Goal: Information Seeking & Learning: Learn about a topic

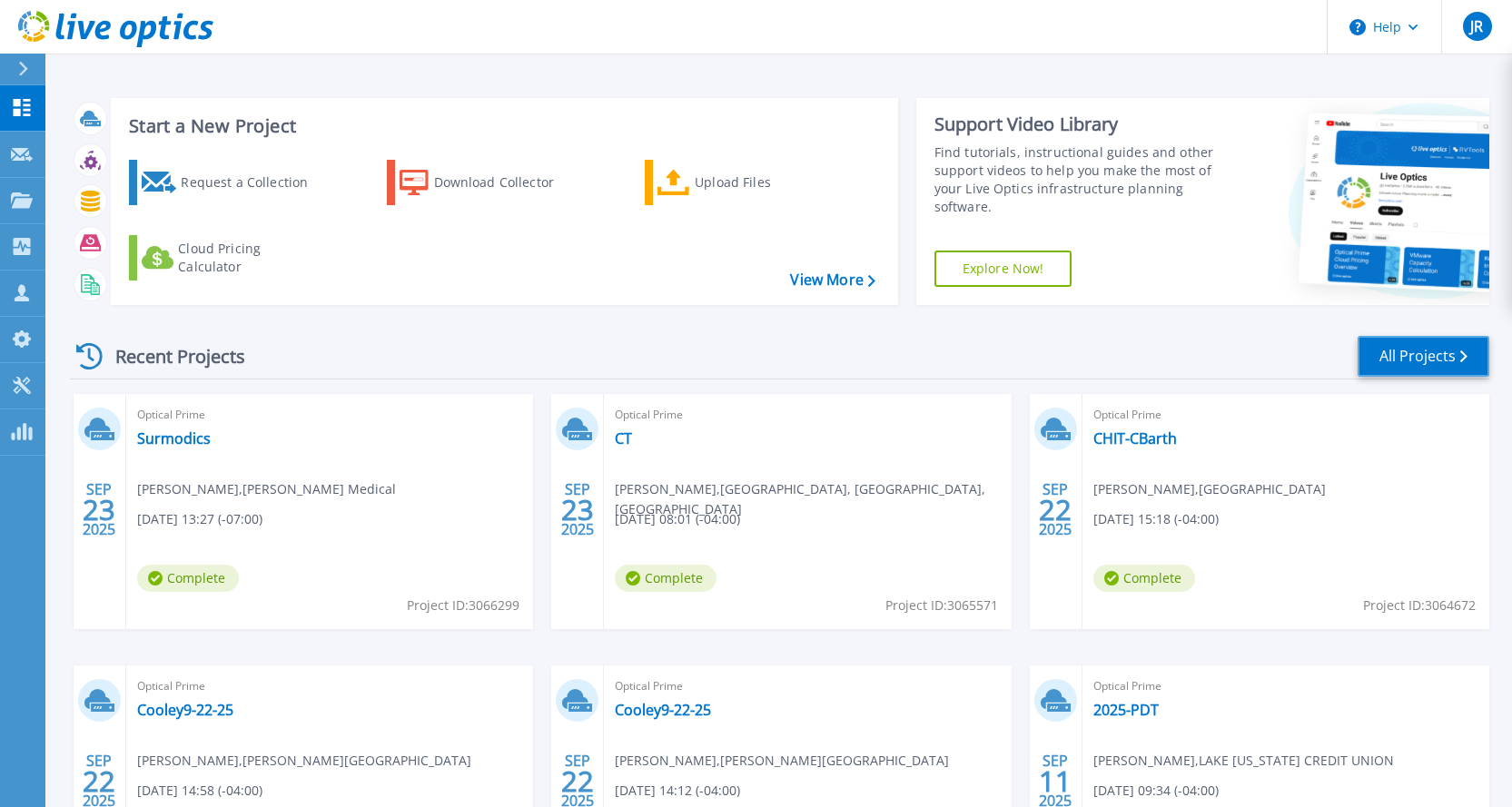
click at [1433, 362] on link "All Projects" at bounding box center [1424, 357] width 132 height 41
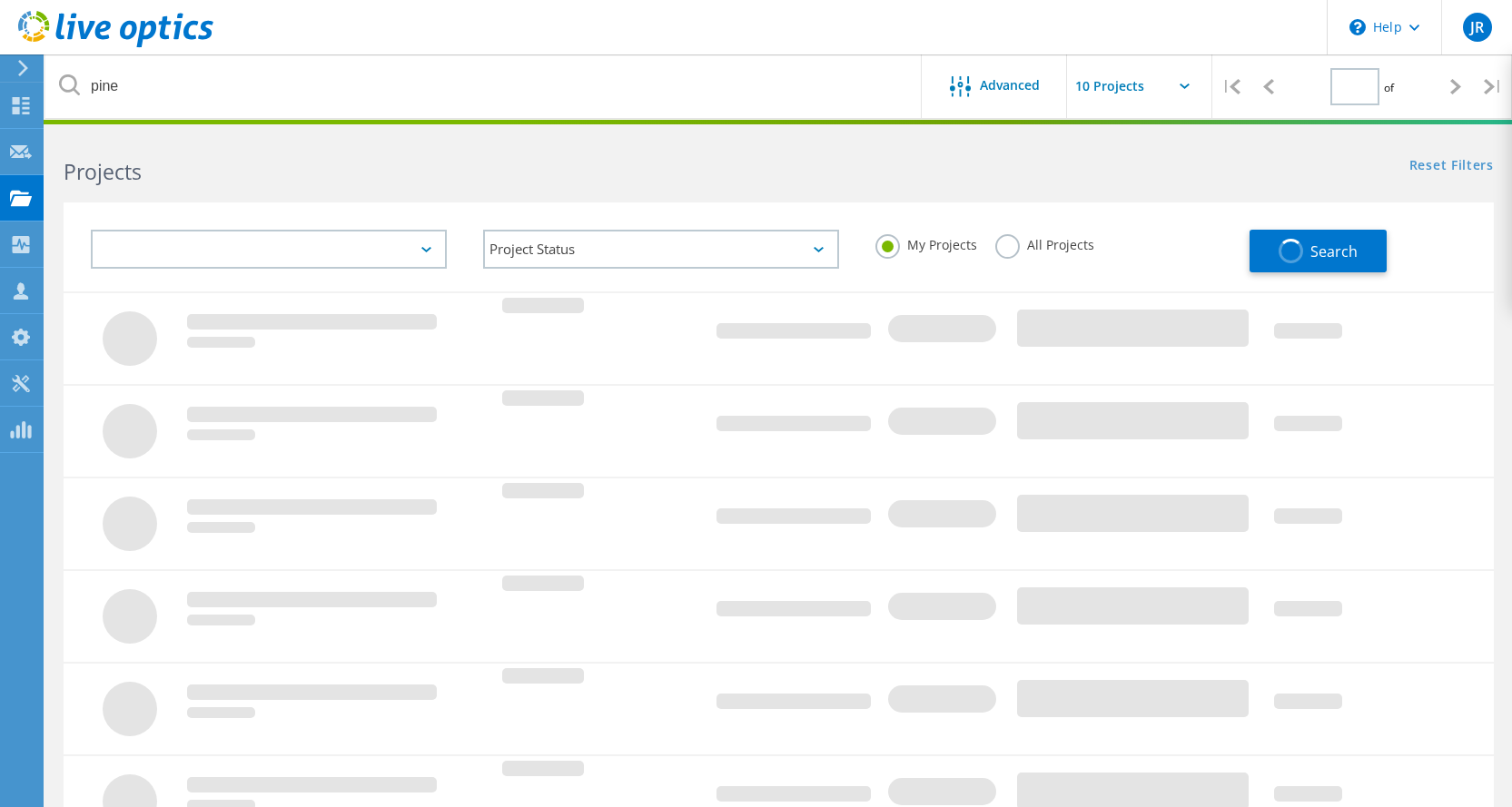
type input "1"
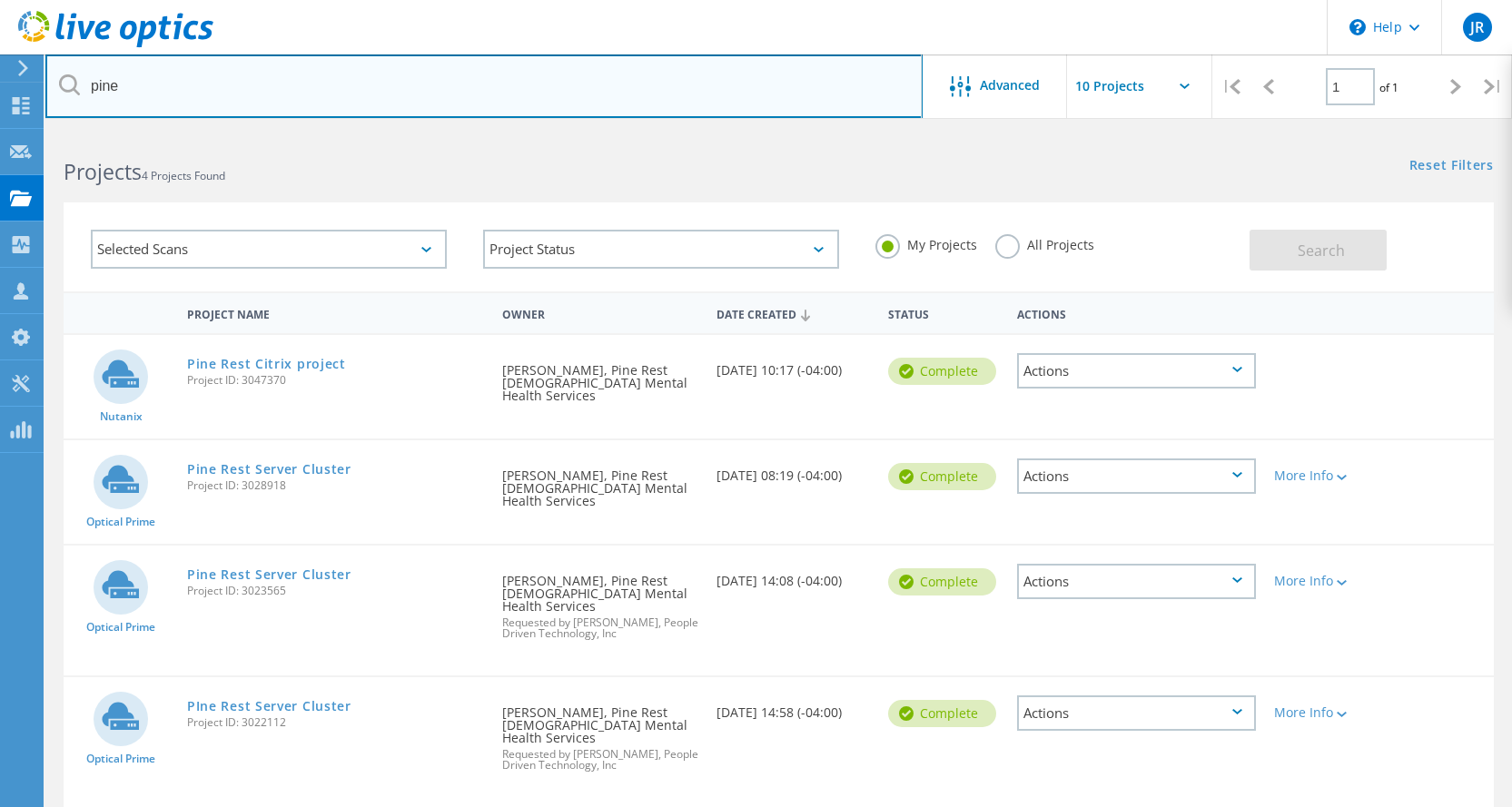
click at [139, 81] on input "pine" at bounding box center [484, 86] width 877 height 64
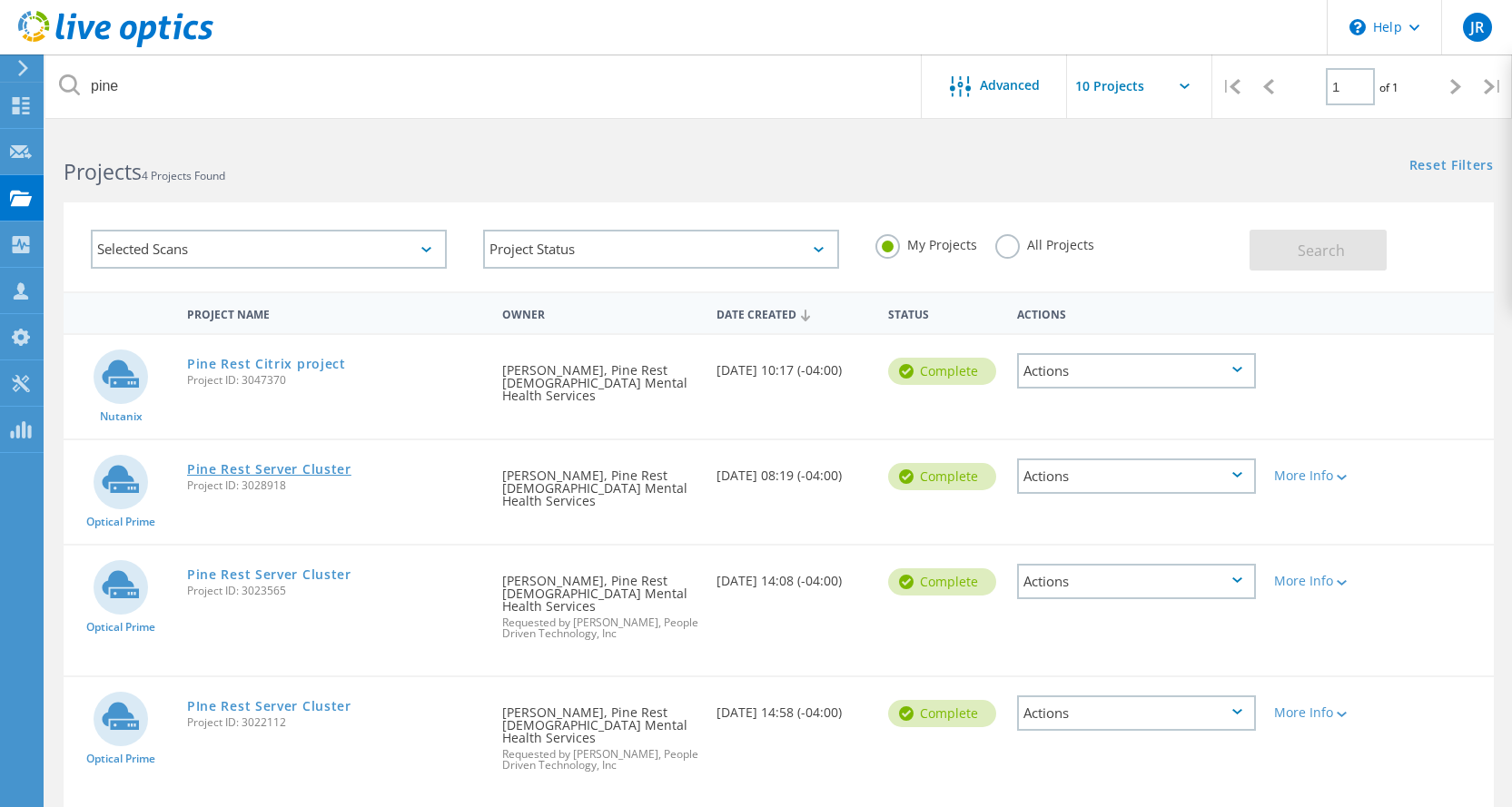
click at [276, 463] on link "Pine Rest Server Cluster" at bounding box center [269, 469] width 165 height 13
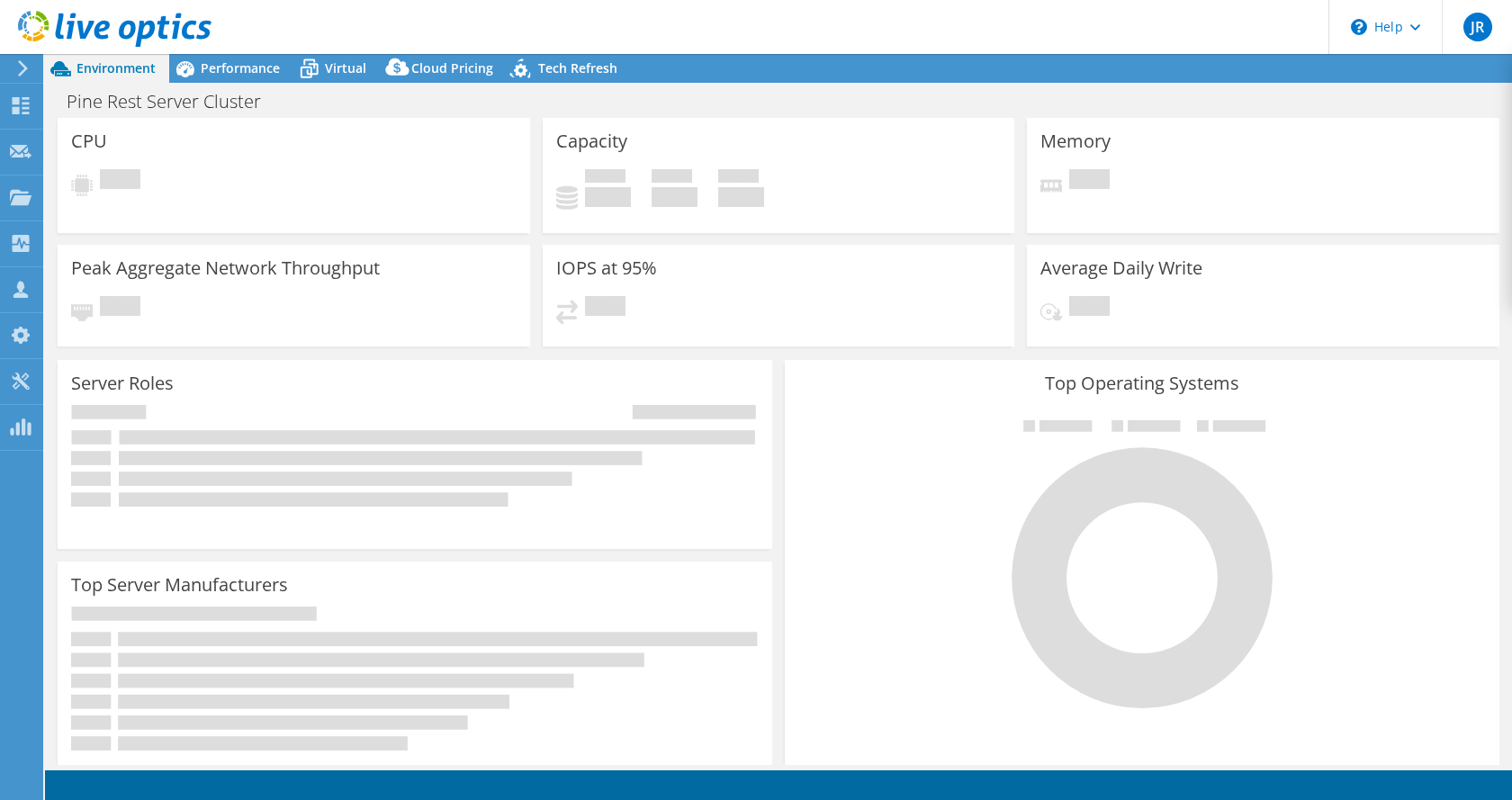
select select "USD"
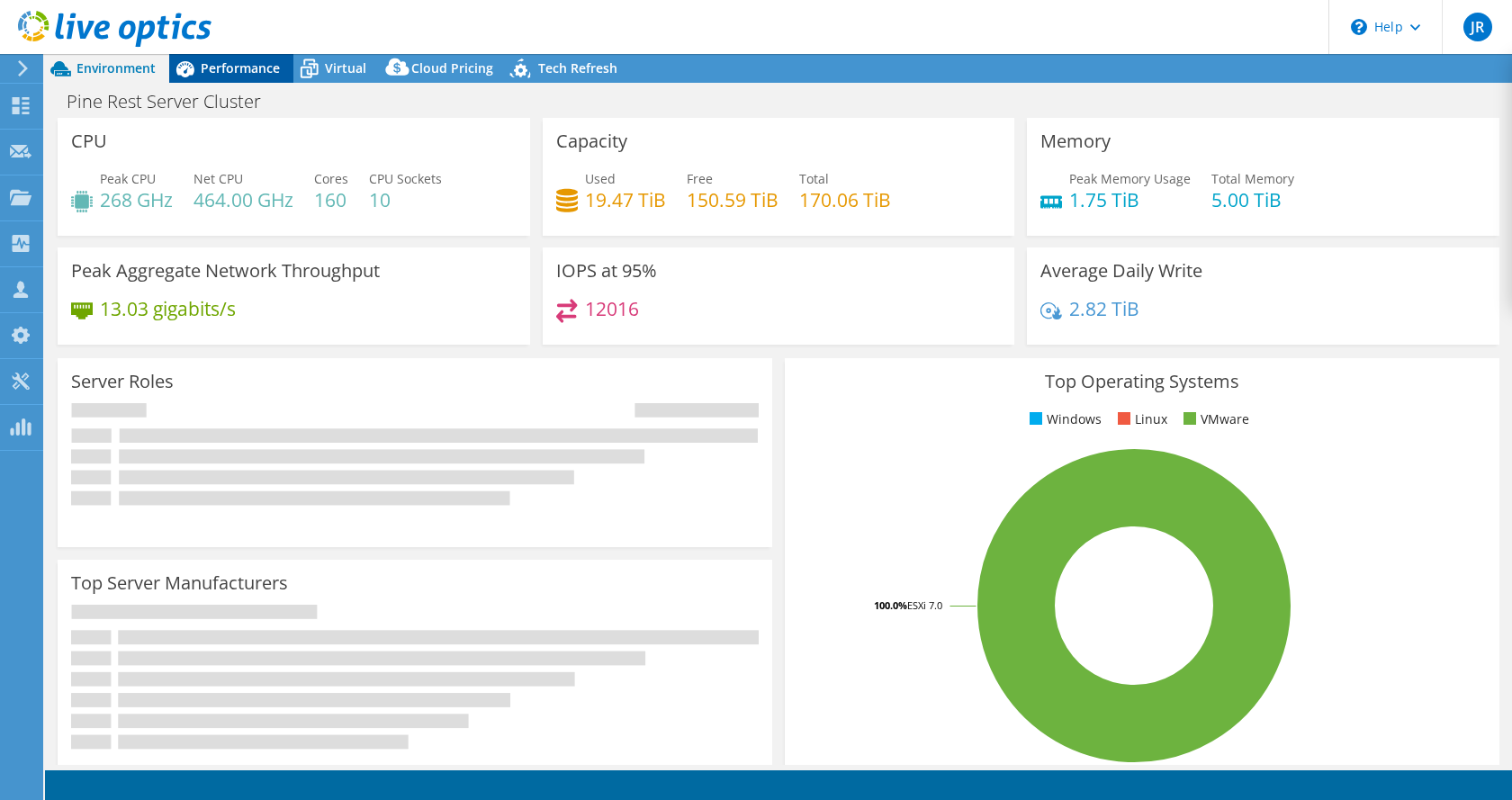
click at [246, 72] on span "Performance" at bounding box center [240, 68] width 79 height 17
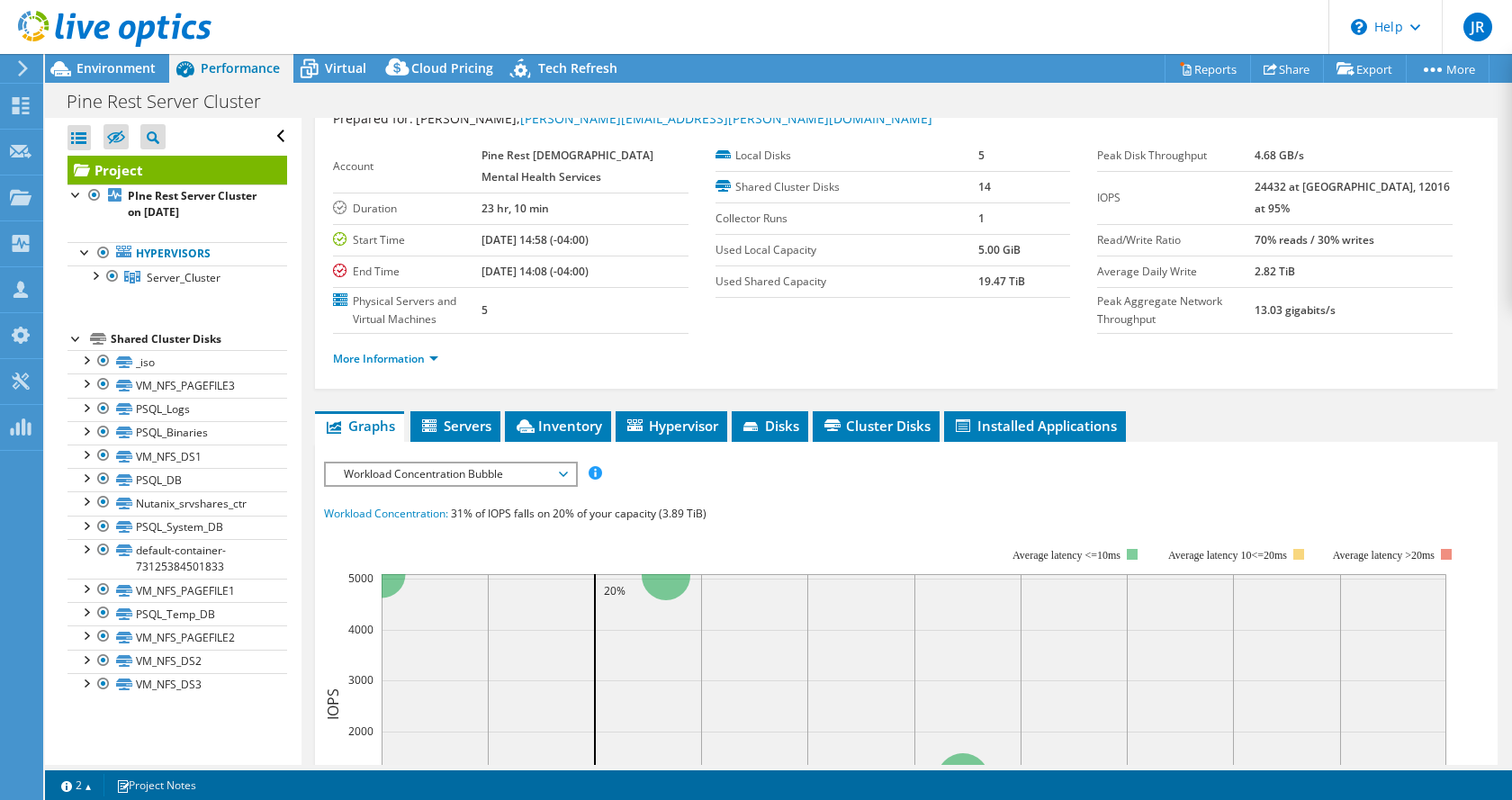
scroll to position [90, 0]
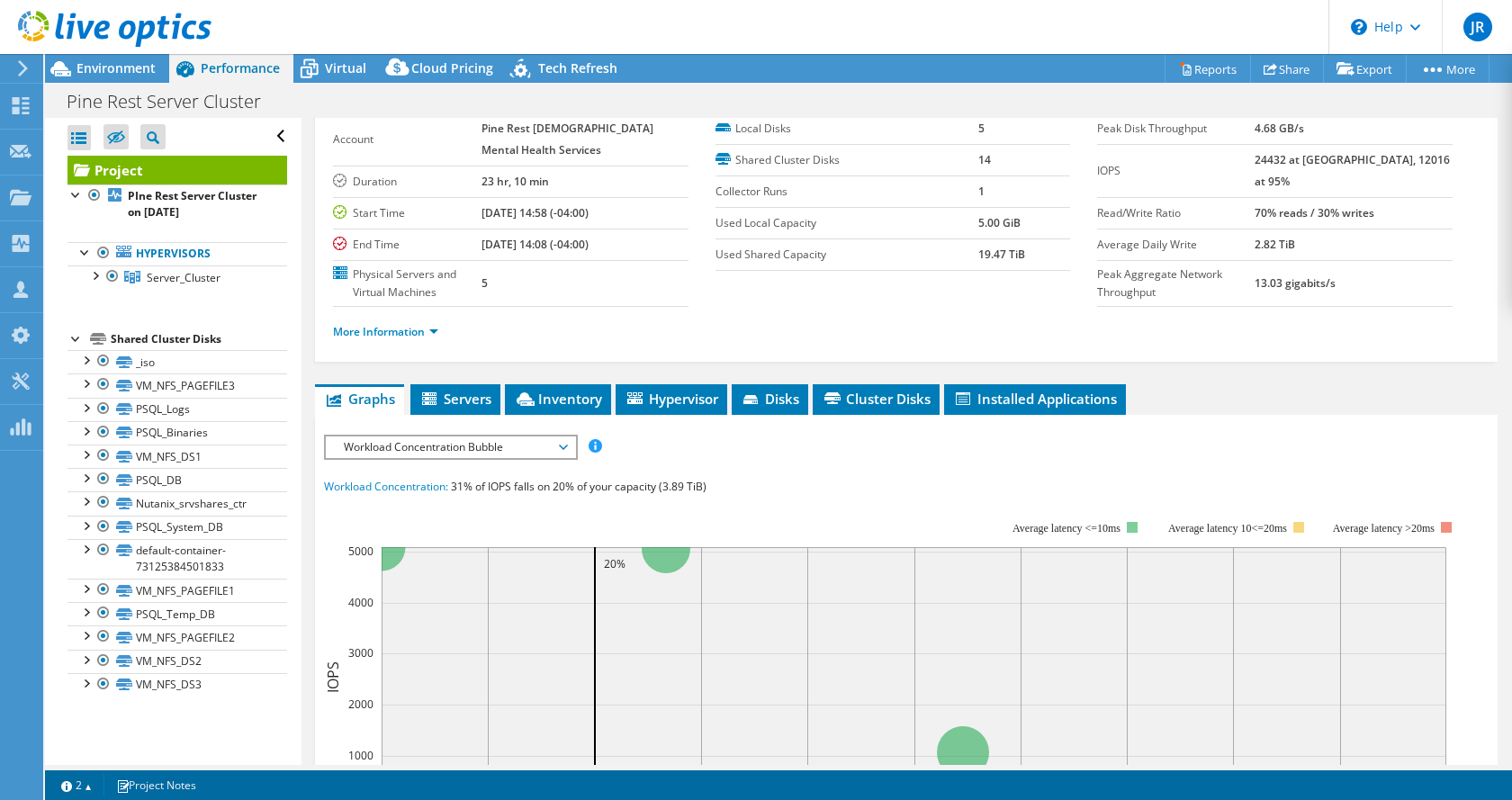
click at [566, 443] on span "Workload Concentration Bubble" at bounding box center [451, 448] width 232 height 21
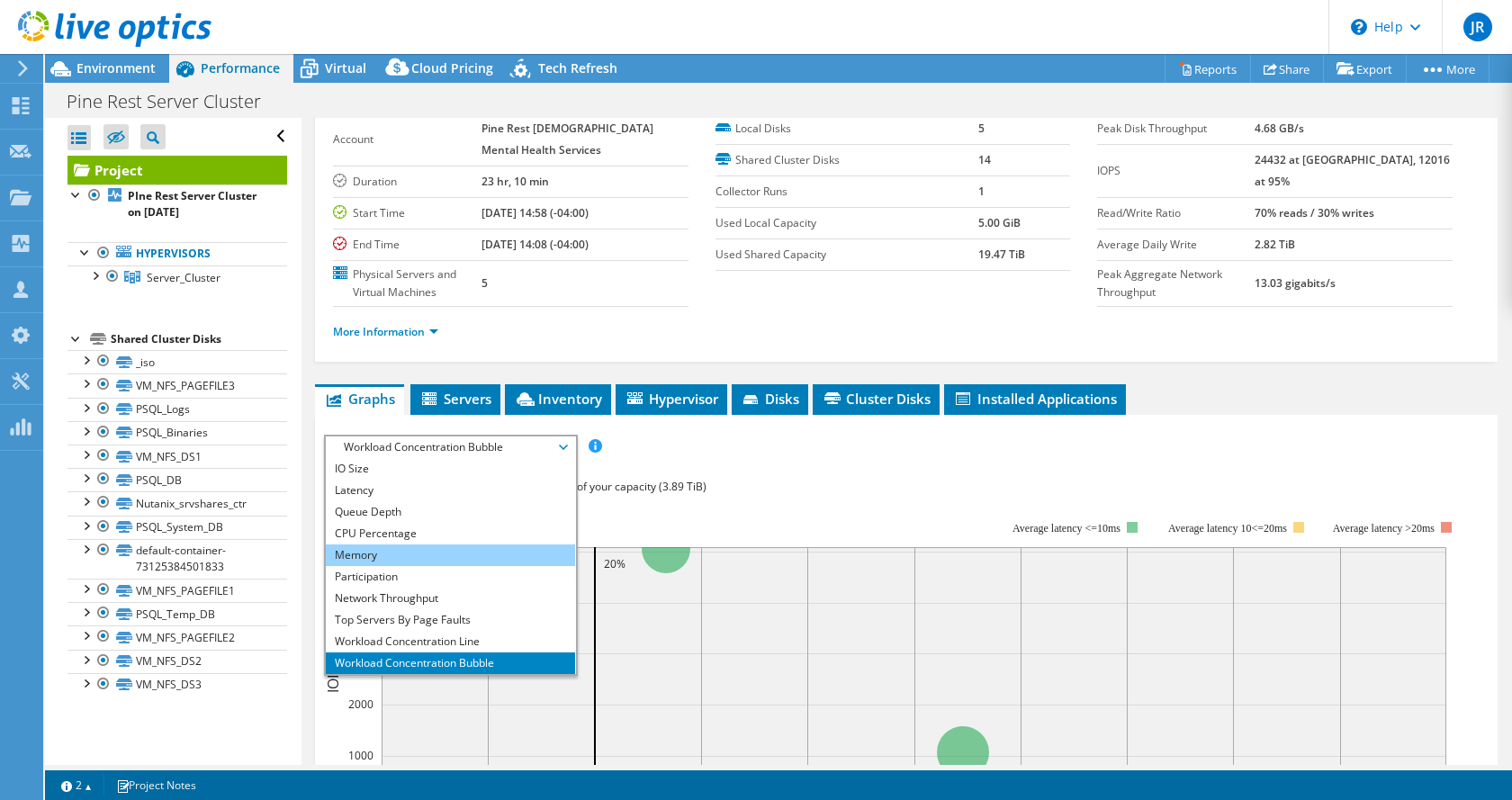
scroll to position [64, 0]
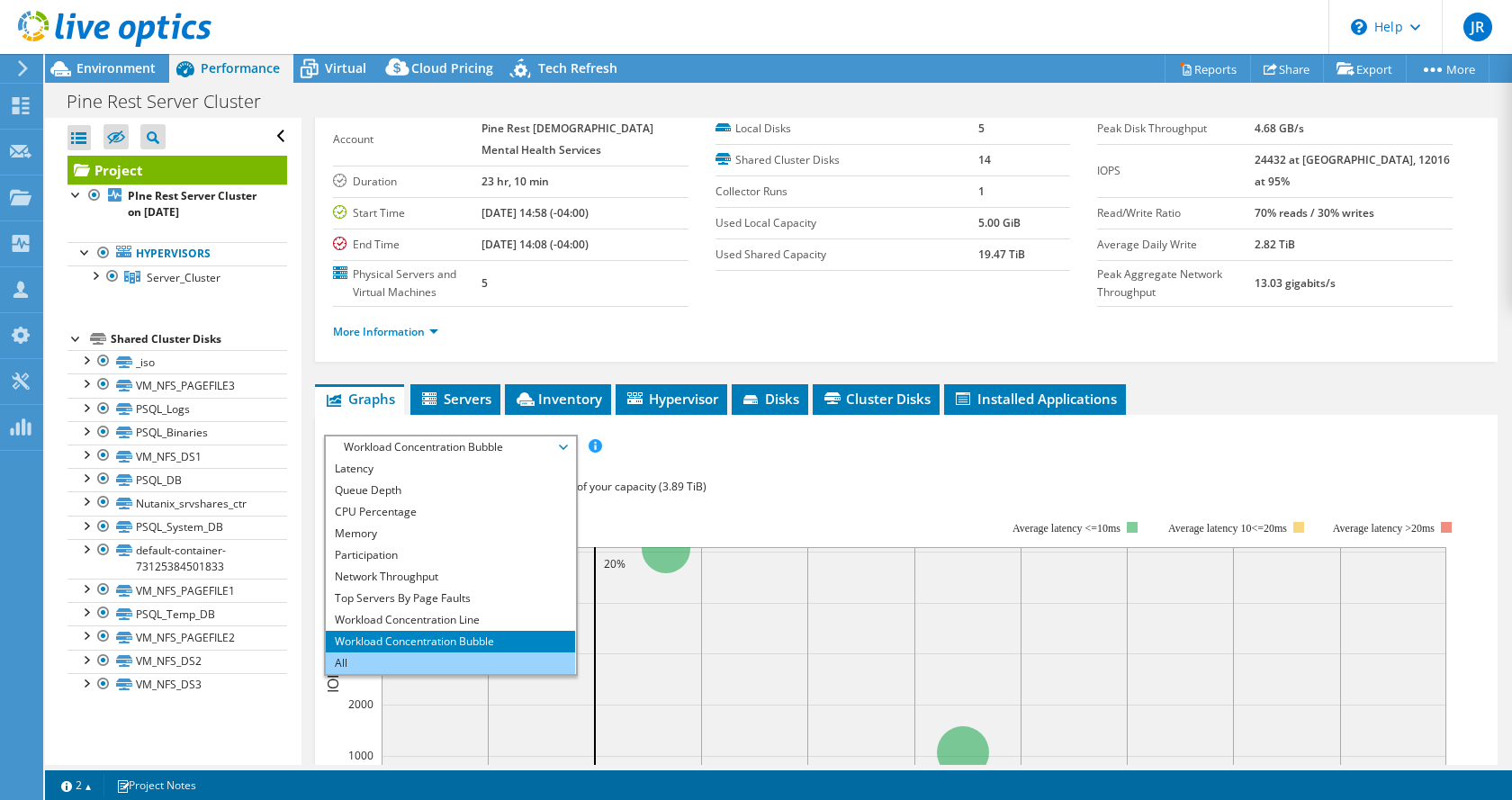
click at [437, 661] on li "All" at bounding box center [451, 663] width 250 height 21
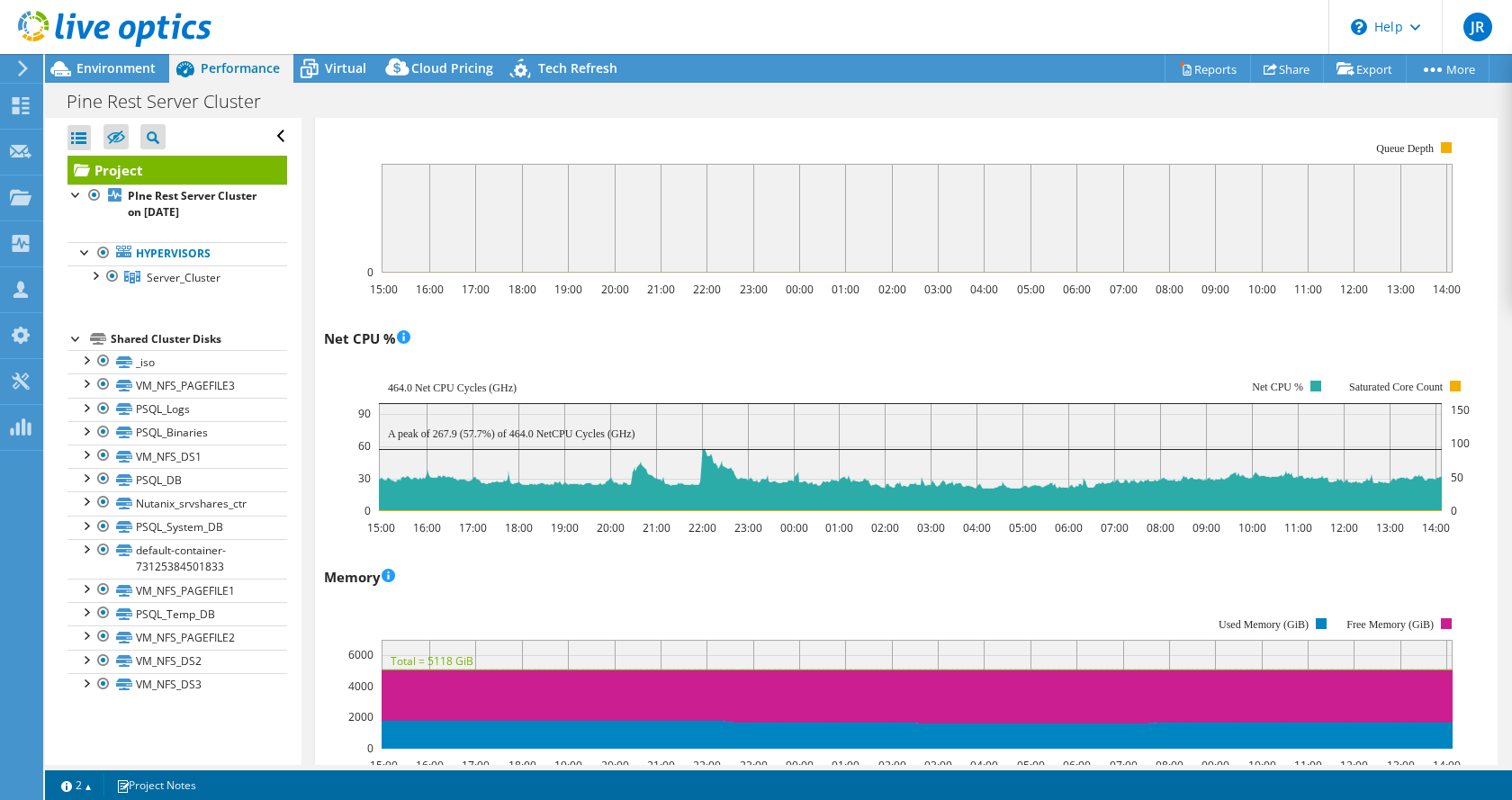
scroll to position [1440, 0]
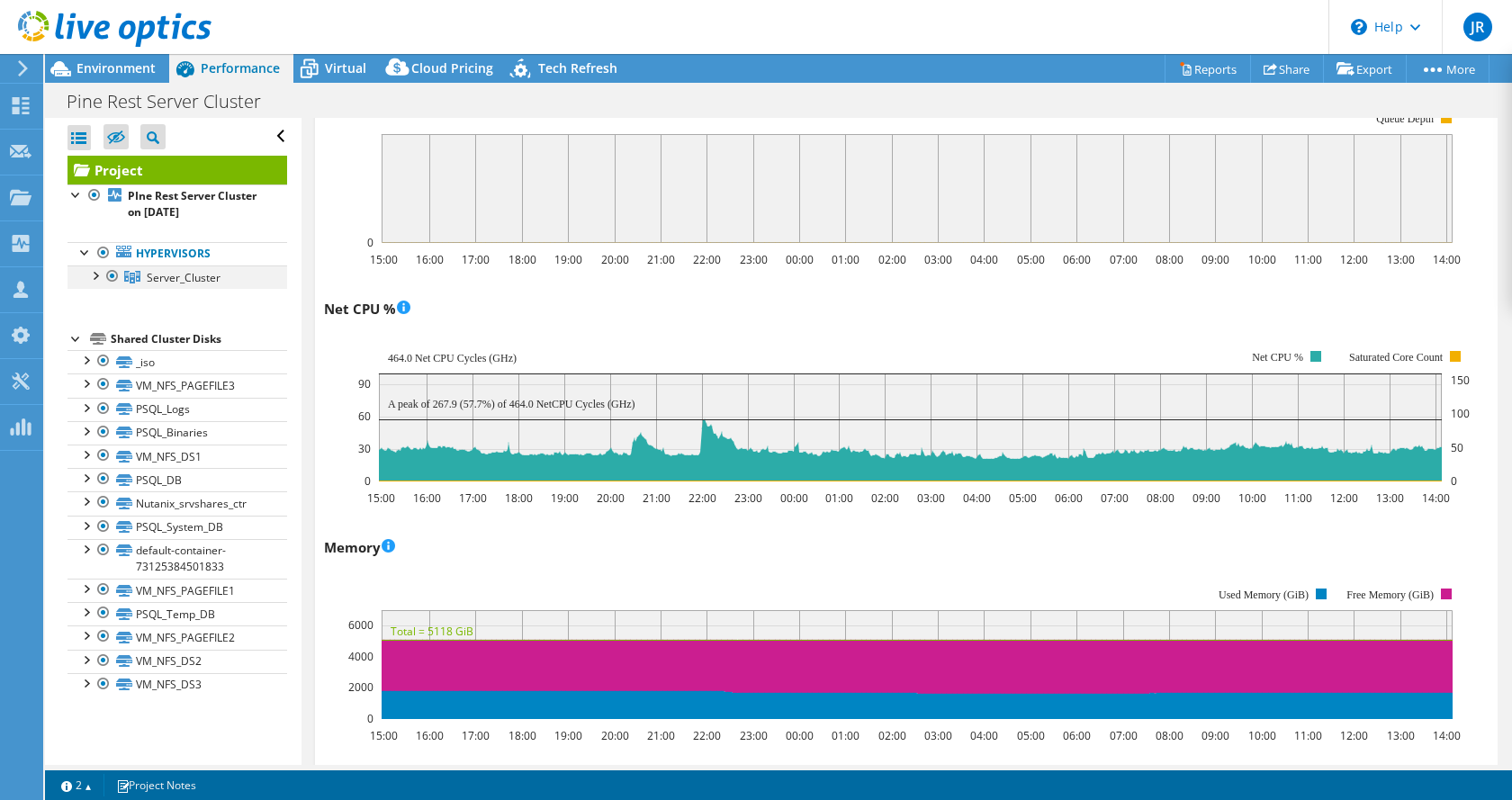
click at [96, 279] on div at bounding box center [94, 274] width 18 height 18
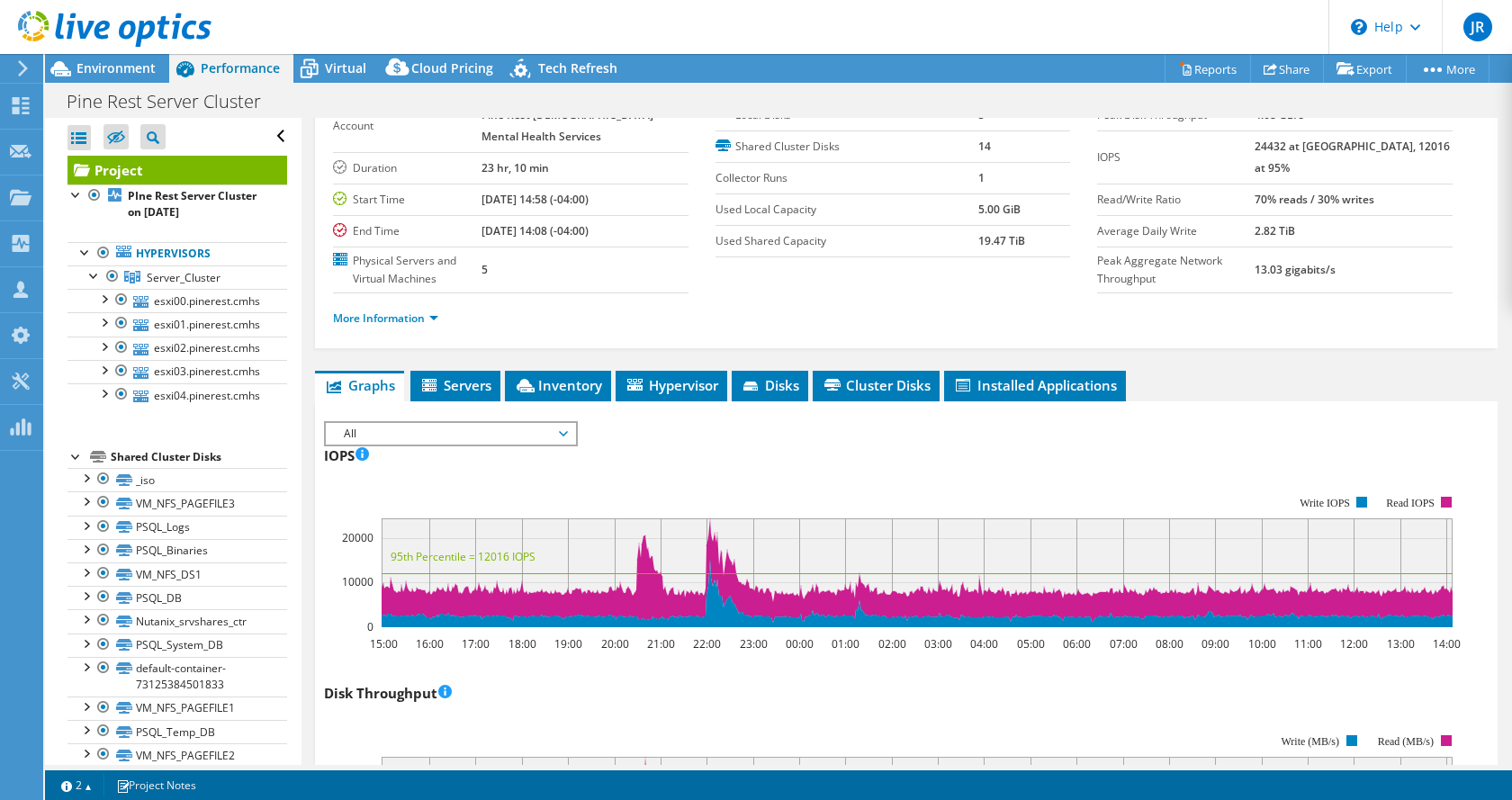
scroll to position [90, 0]
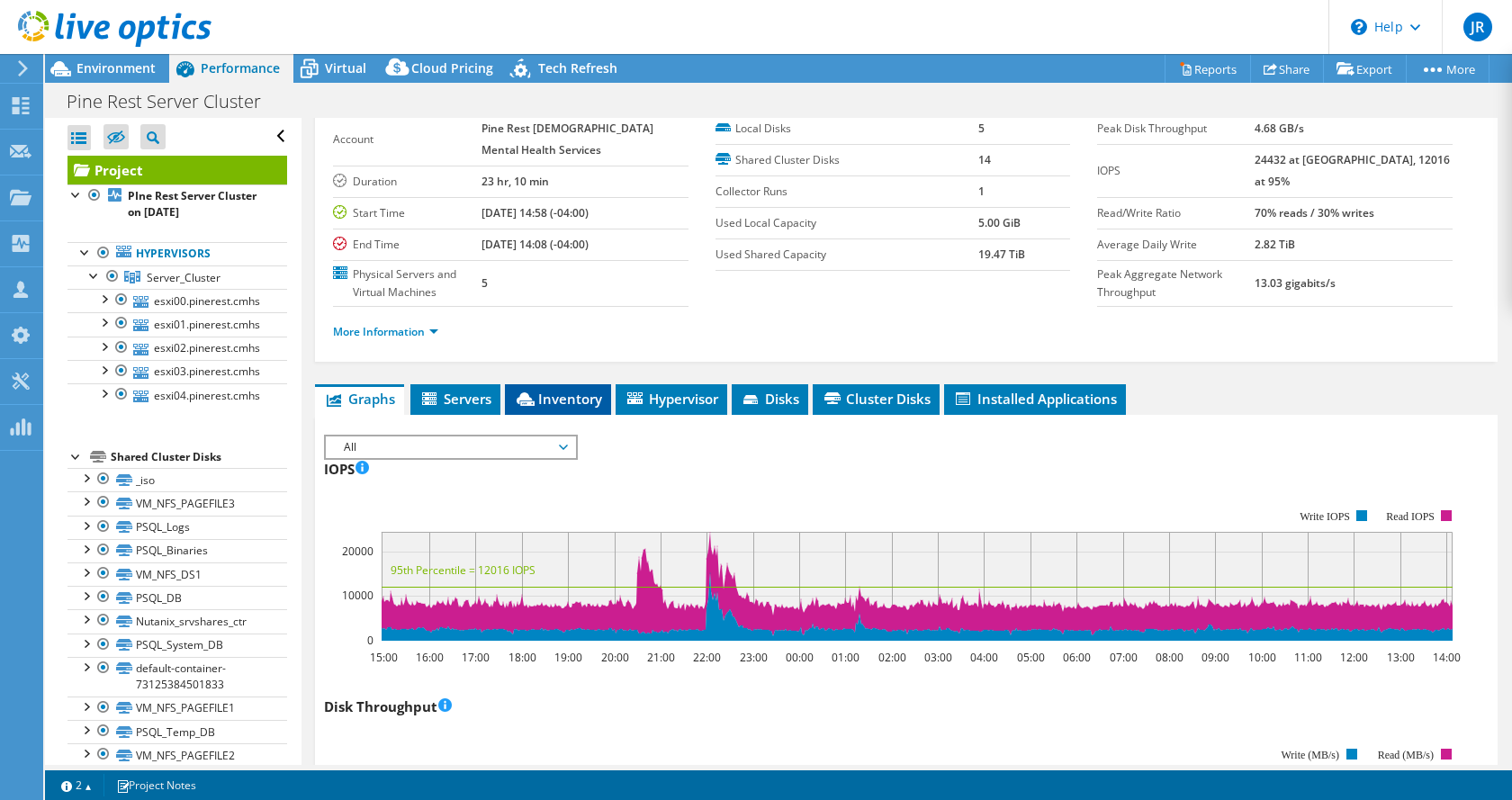
click at [563, 400] on span "Inventory" at bounding box center [558, 399] width 88 height 18
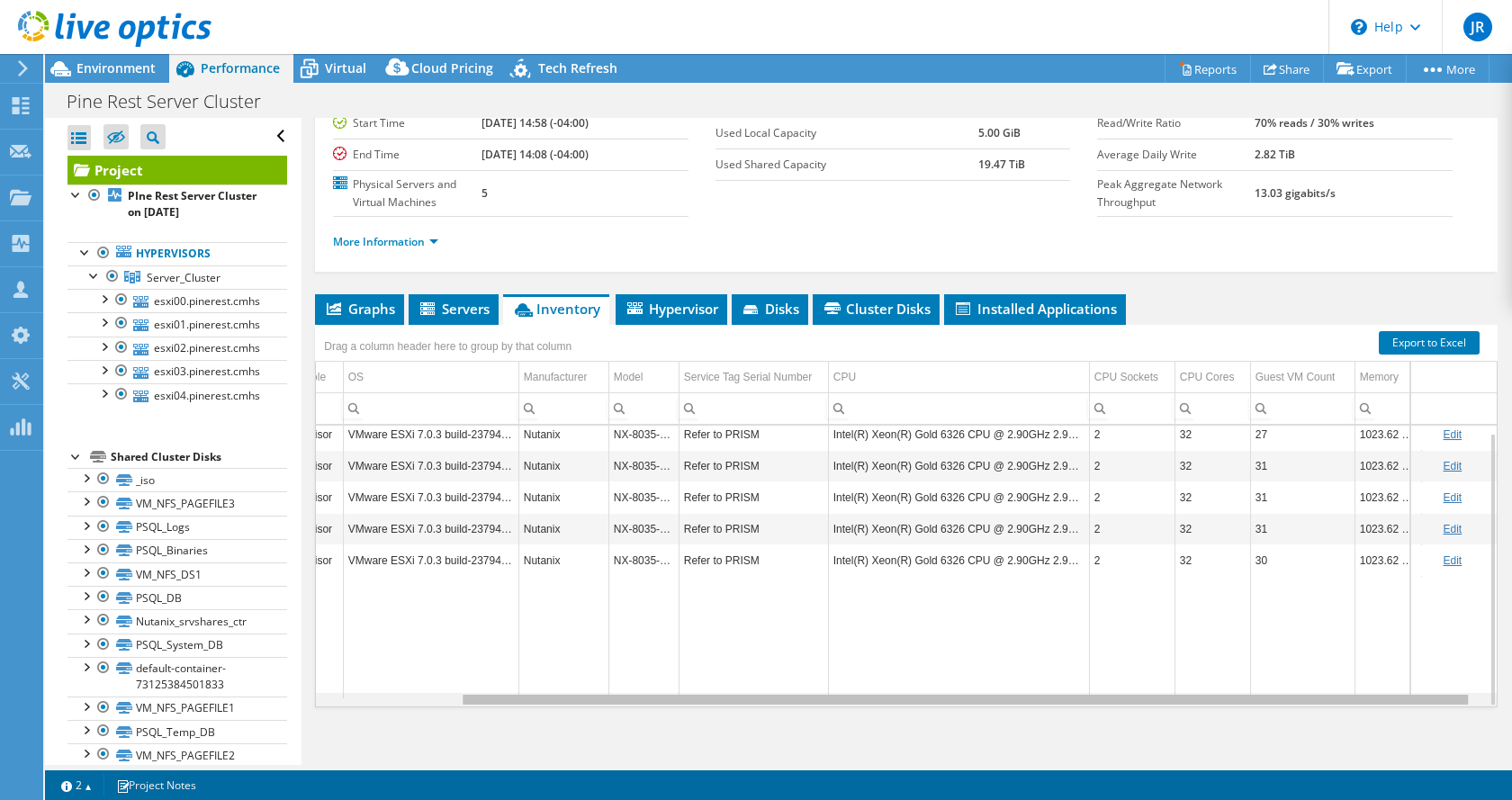
scroll to position [0, 0]
drag, startPoint x: 789, startPoint y: 697, endPoint x: 1001, endPoint y: 698, distance: 212.0
click at [1001, 698] on body "JR Channel Partner [PERSON_NAME] [EMAIL_ADDRESS][DOMAIN_NAME] People Driven Tec…" at bounding box center [756, 400] width 1512 height 800
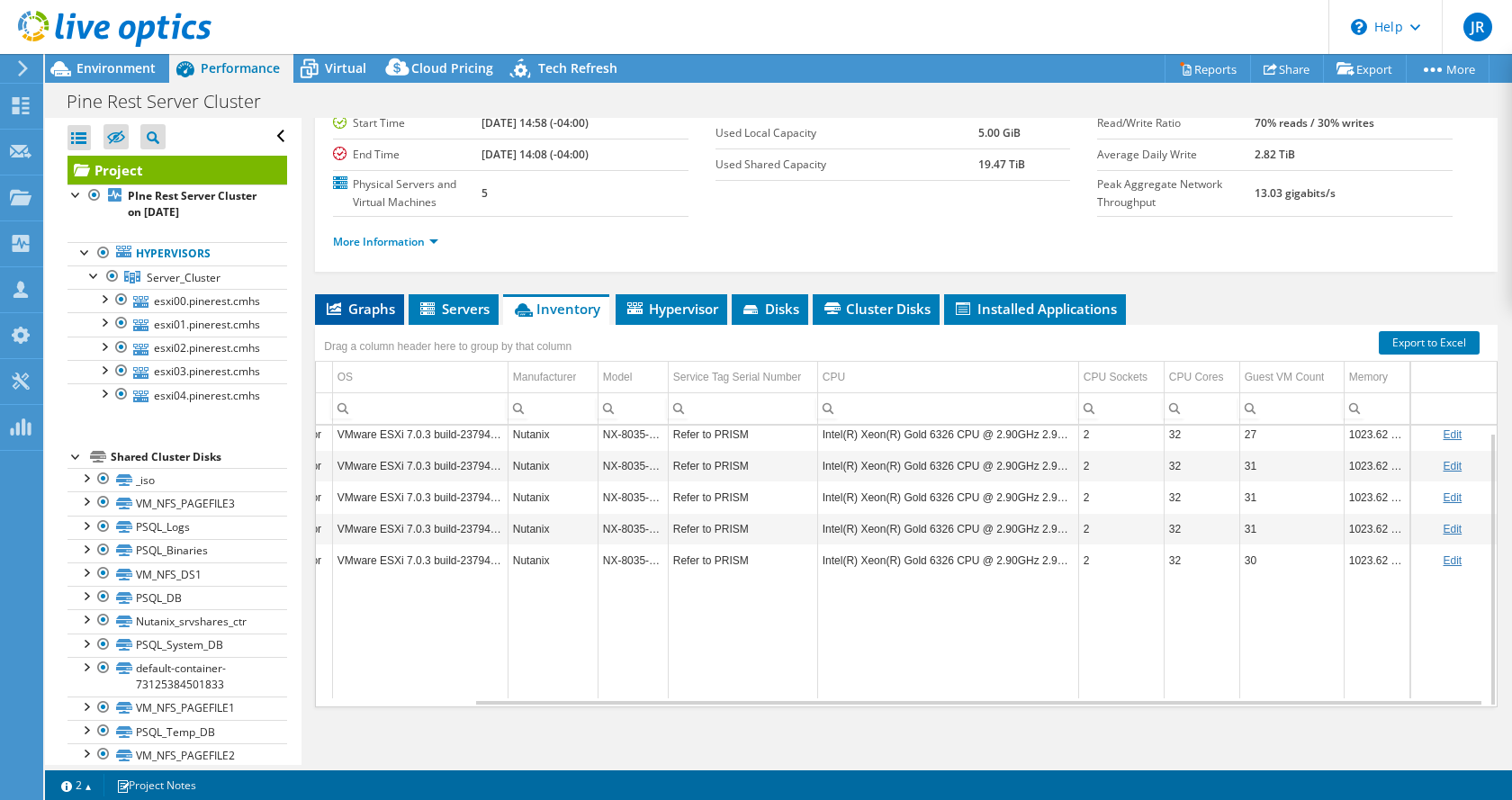
click at [375, 303] on span "Graphs" at bounding box center [359, 308] width 71 height 18
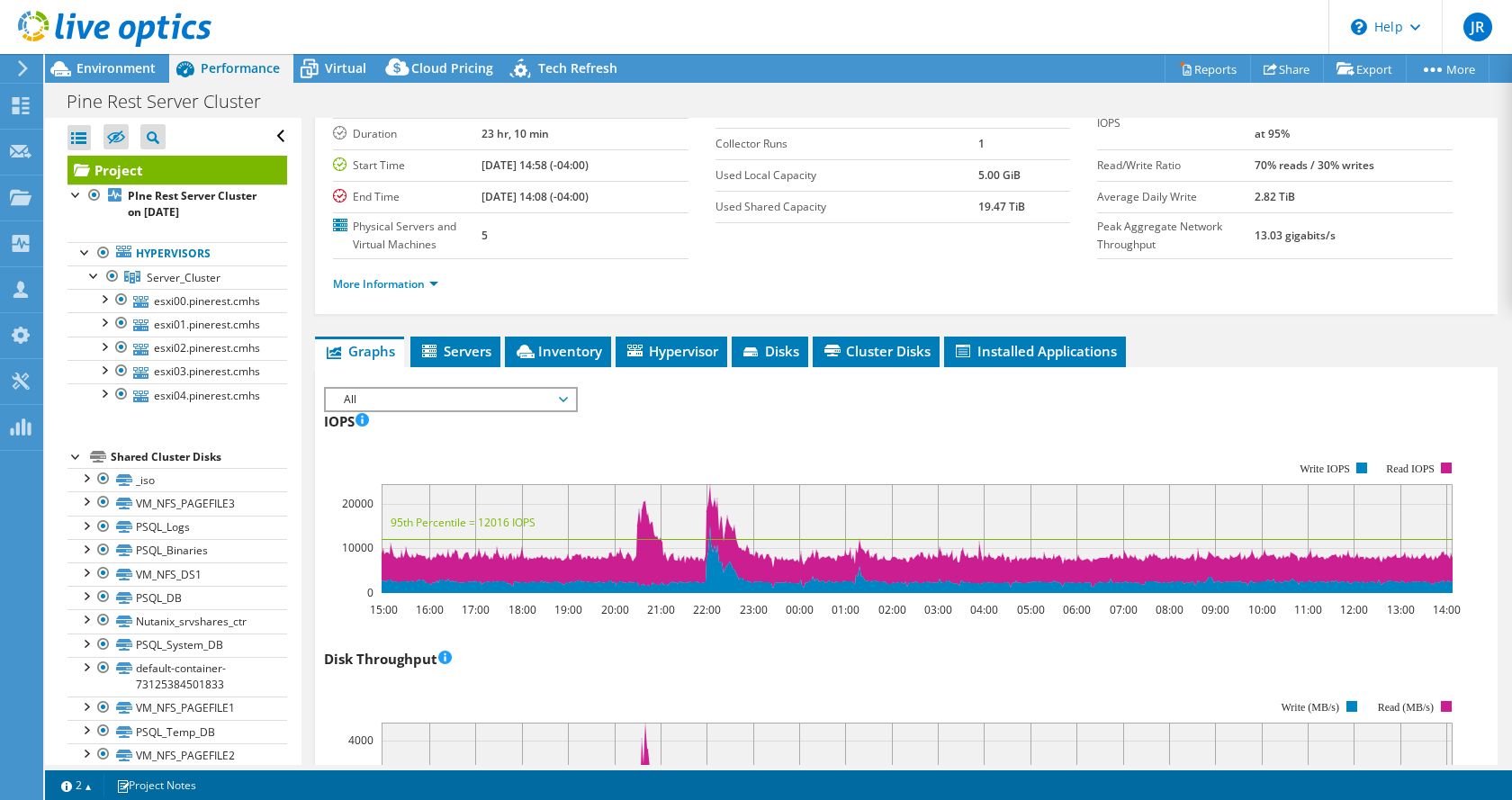
scroll to position [180, 0]
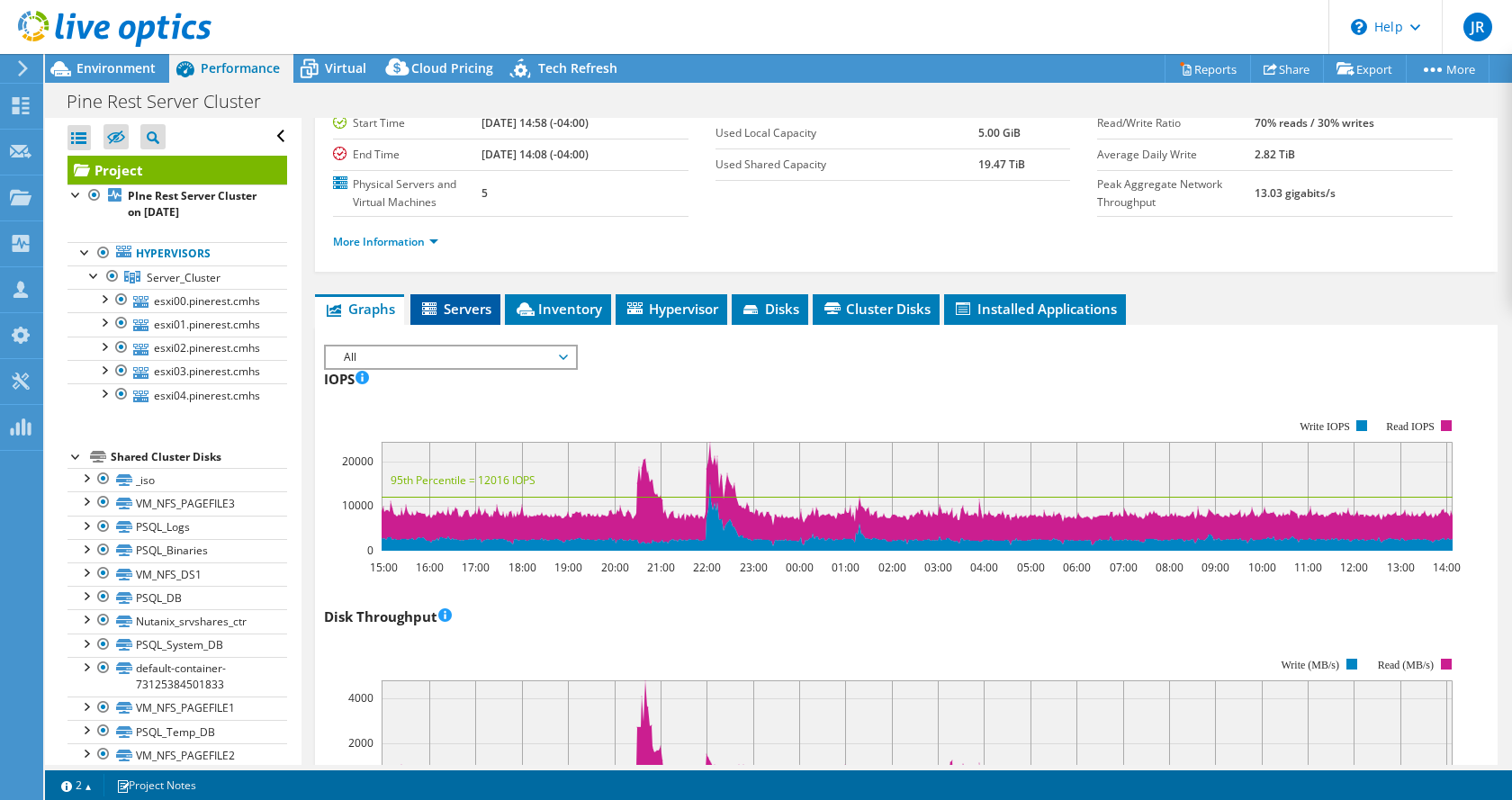
click at [465, 312] on span "Servers" at bounding box center [455, 308] width 72 height 18
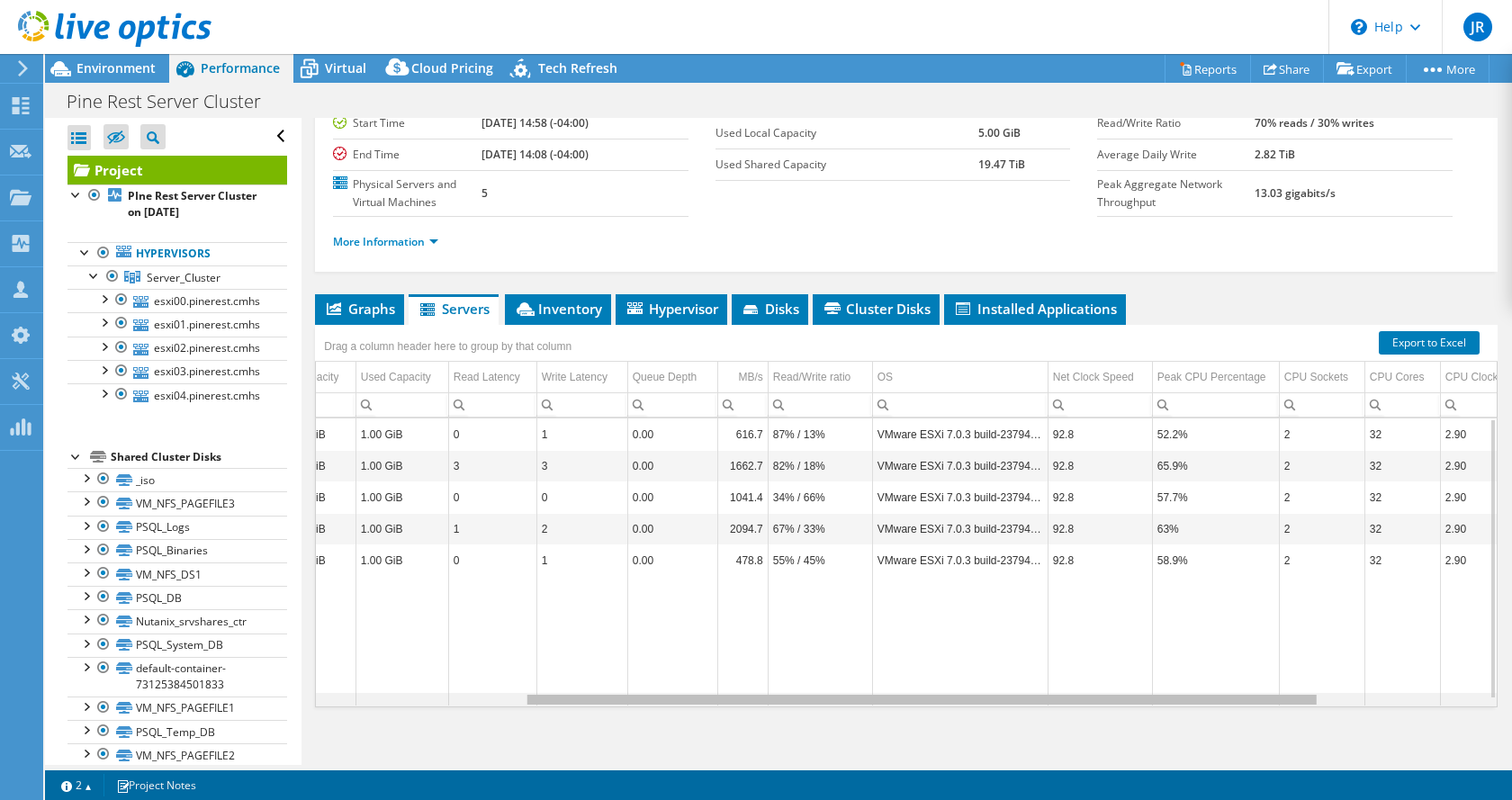
scroll to position [0, 308]
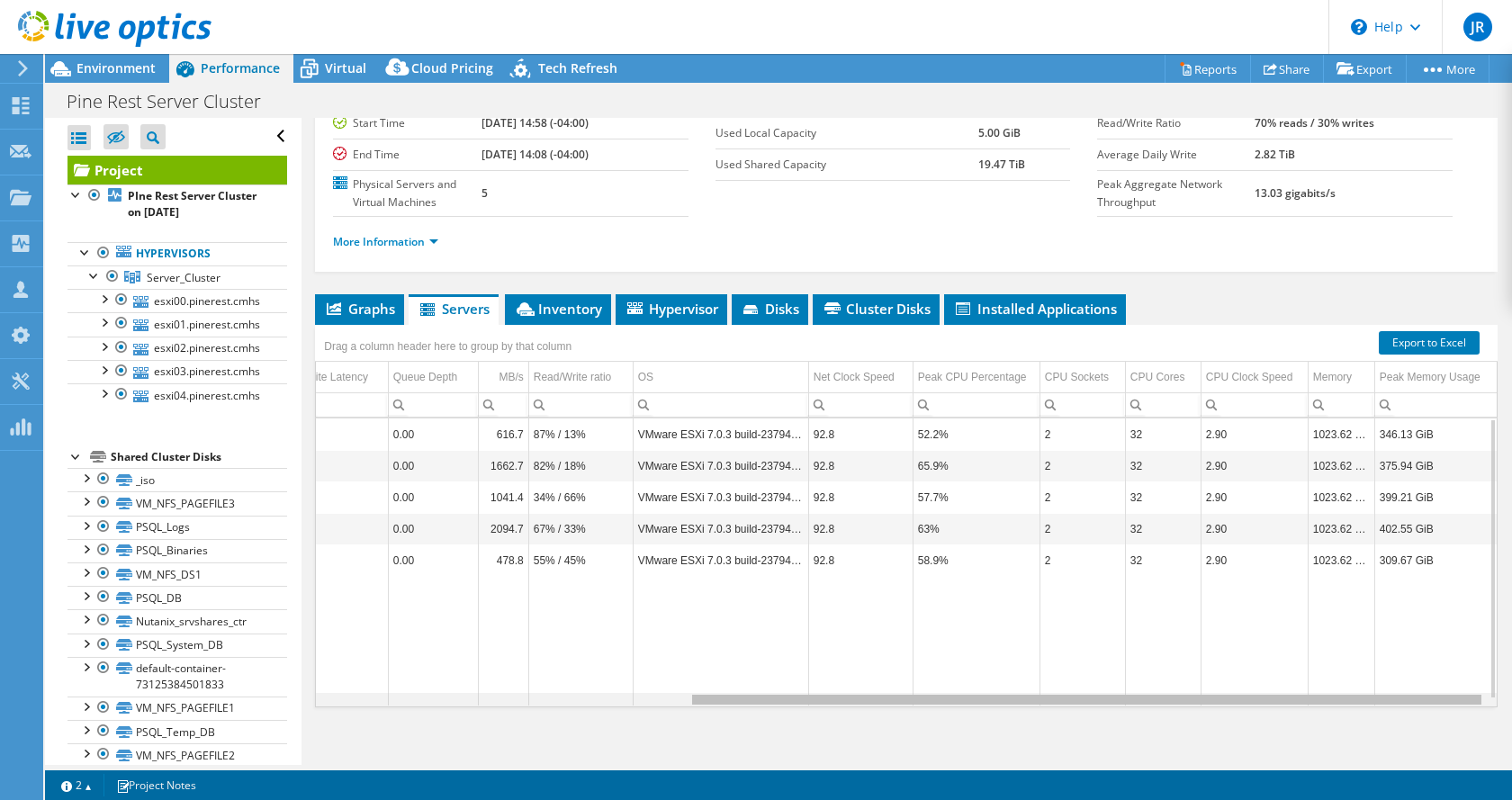
drag, startPoint x: 890, startPoint y: 697, endPoint x: 1317, endPoint y: 697, distance: 427.0
click at [1317, 697] on body "JR Channel Partner [PERSON_NAME] [EMAIL_ADDRESS][DOMAIN_NAME] People Driven Tec…" at bounding box center [756, 400] width 1512 height 800
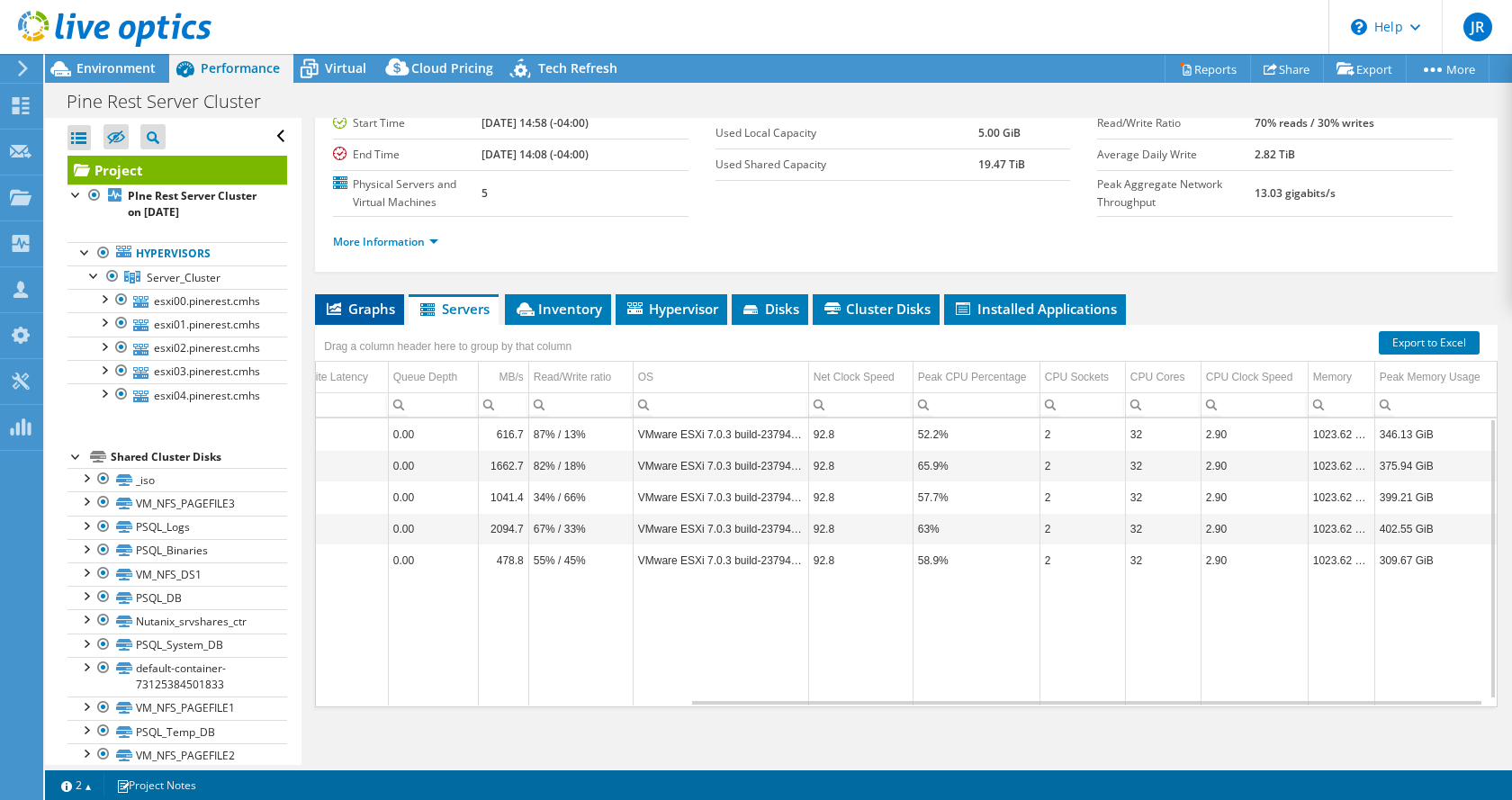
click at [358, 308] on span "Graphs" at bounding box center [359, 308] width 71 height 18
